Goal: Use online tool/utility: Use online tool/utility

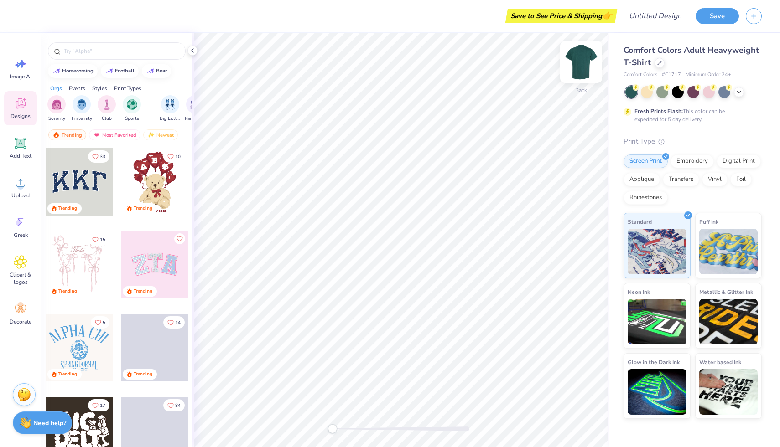
click at [584, 70] on img at bounding box center [581, 62] width 36 height 36
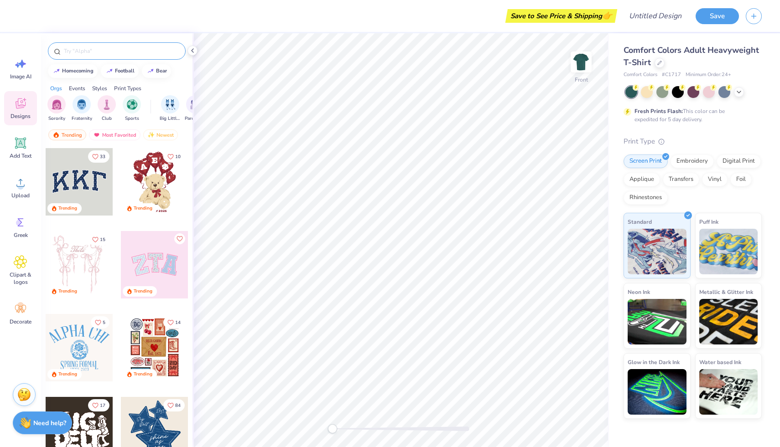
click at [73, 49] on input "text" at bounding box center [121, 51] width 117 height 9
type input "ireland"
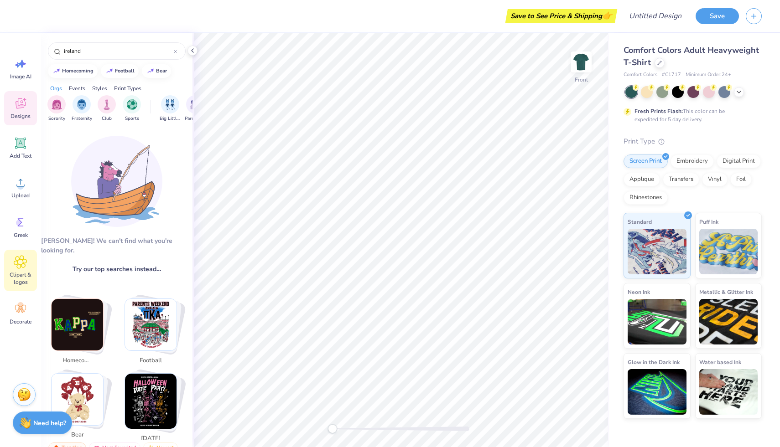
click at [16, 256] on icon at bounding box center [20, 262] width 13 height 14
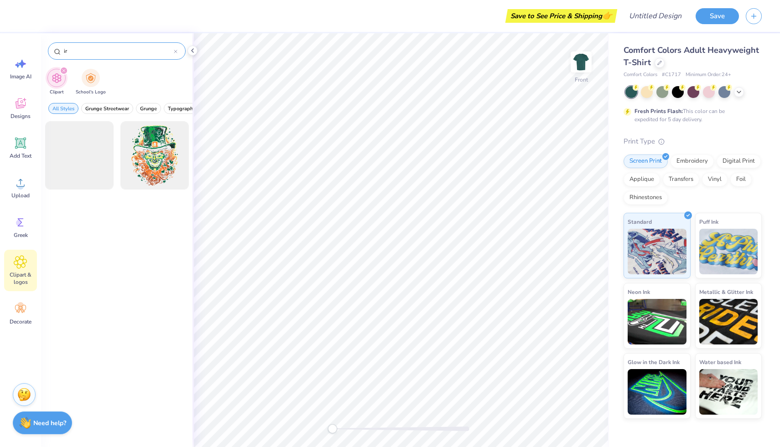
type input "i"
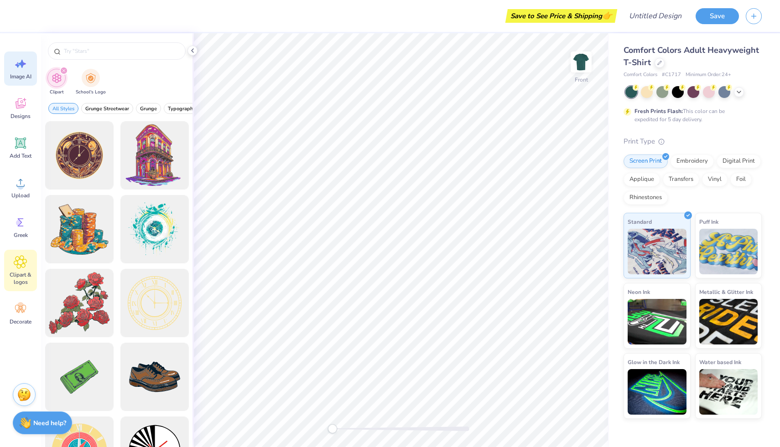
click at [15, 67] on icon at bounding box center [21, 64] width 14 height 14
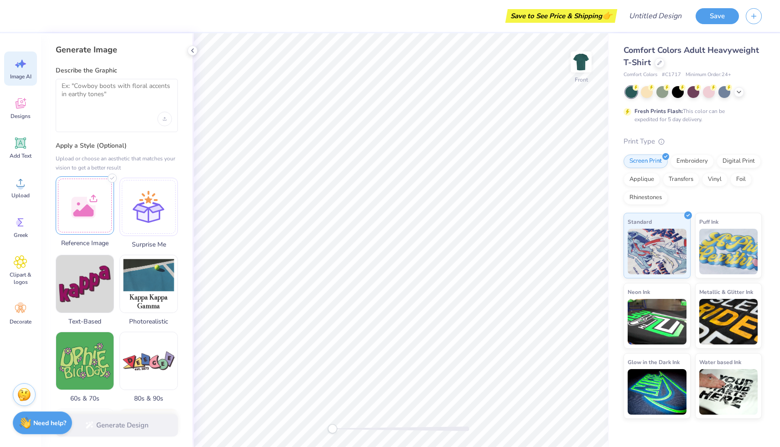
click at [83, 191] on div at bounding box center [85, 205] width 58 height 58
click at [98, 203] on div at bounding box center [85, 205] width 58 height 58
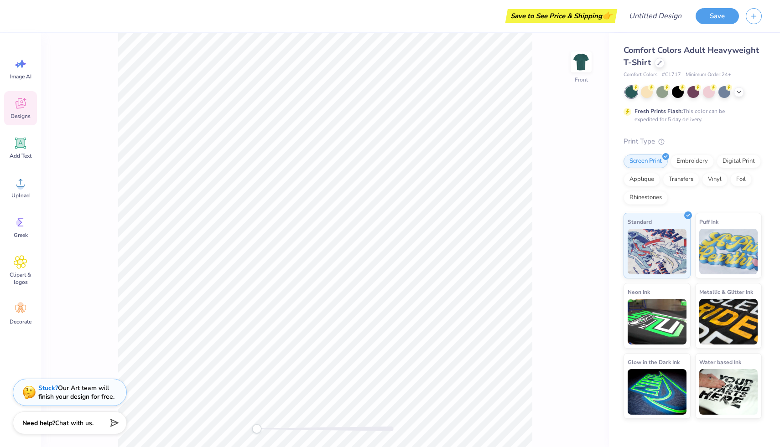
click at [19, 106] on icon at bounding box center [21, 103] width 10 height 10
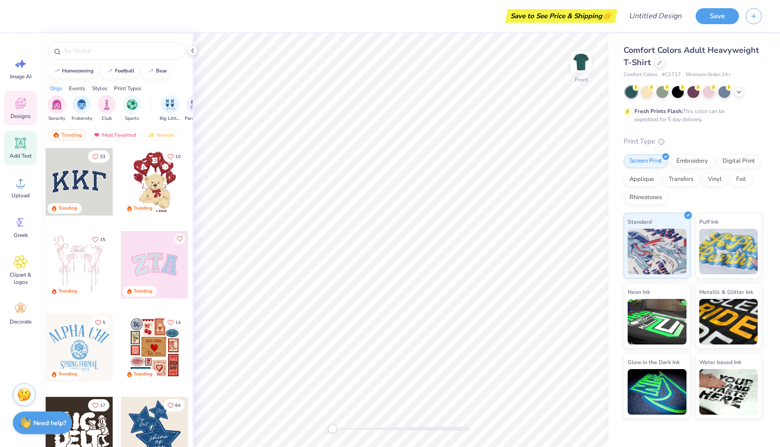
click at [21, 148] on icon at bounding box center [21, 143] width 14 height 14
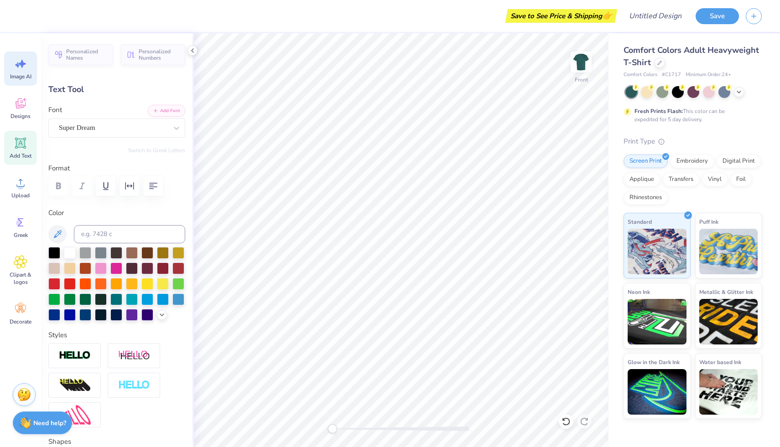
click at [21, 82] on div "Image AI" at bounding box center [20, 69] width 33 height 34
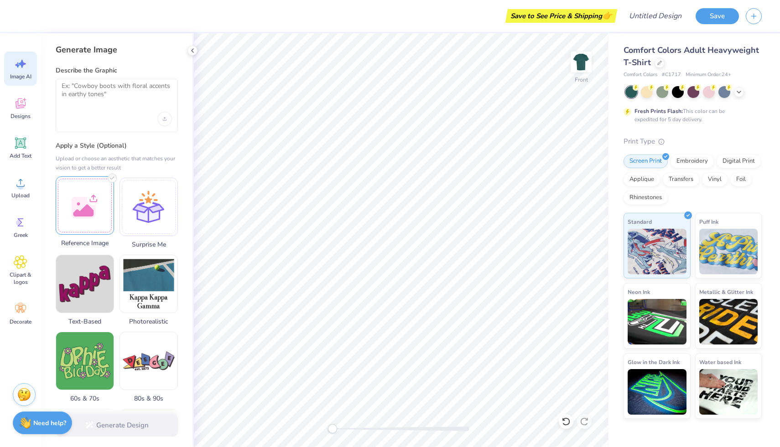
click at [74, 209] on div at bounding box center [85, 205] width 58 height 58
click at [78, 223] on img at bounding box center [84, 205] width 57 height 57
drag, startPoint x: 78, startPoint y: 223, endPoint x: 93, endPoint y: 227, distance: 15.2
click at [93, 227] on img at bounding box center [84, 205] width 57 height 57
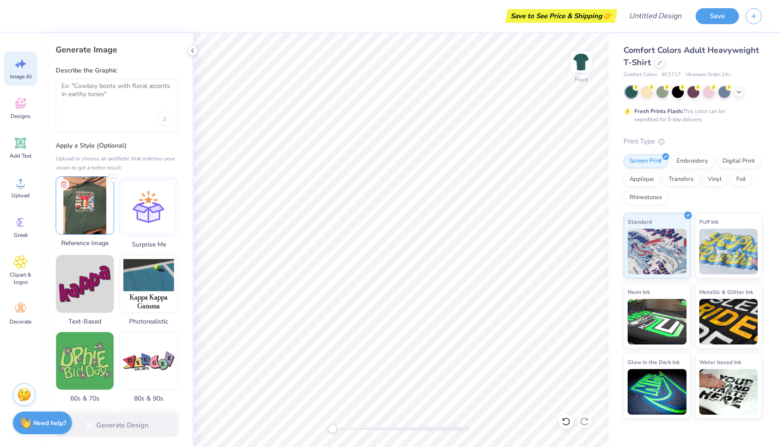
click at [93, 227] on img at bounding box center [84, 205] width 57 height 57
click at [87, 208] on img at bounding box center [84, 205] width 57 height 57
click at [96, 116] on div at bounding box center [117, 119] width 110 height 15
click at [78, 93] on textarea at bounding box center [117, 93] width 110 height 23
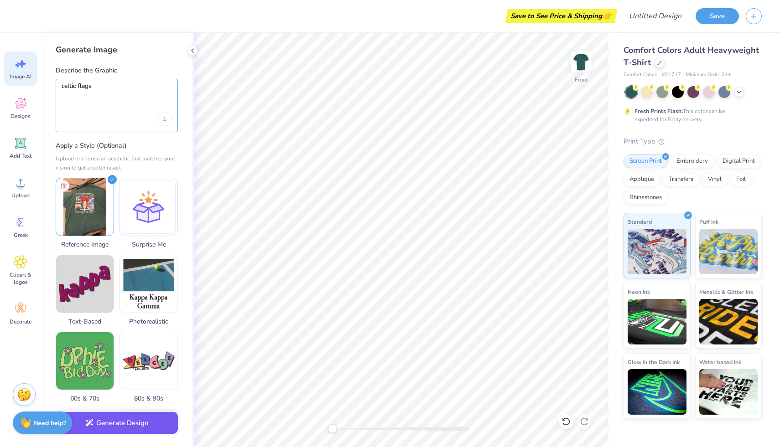
type textarea "celtic flags"
click at [129, 424] on button "Generate Design" at bounding box center [117, 423] width 122 height 22
